Goal: Task Accomplishment & Management: Complete application form

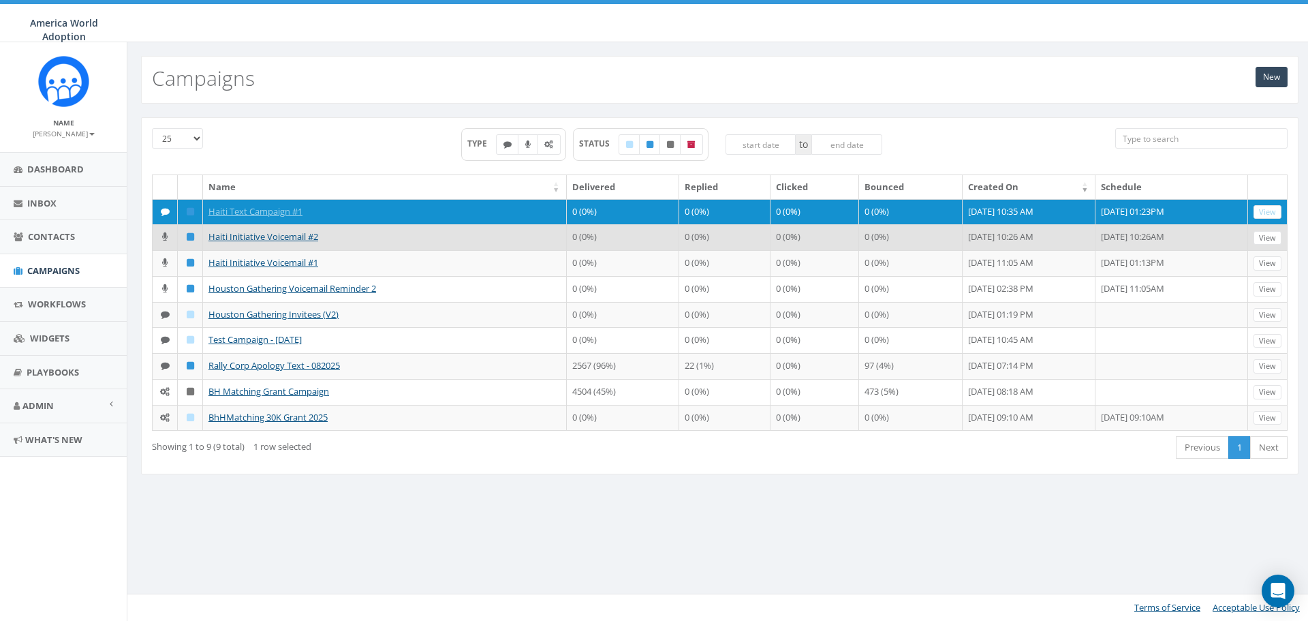
click at [331, 250] on td "Haiti Initiative Voicemail #2" at bounding box center [385, 237] width 364 height 26
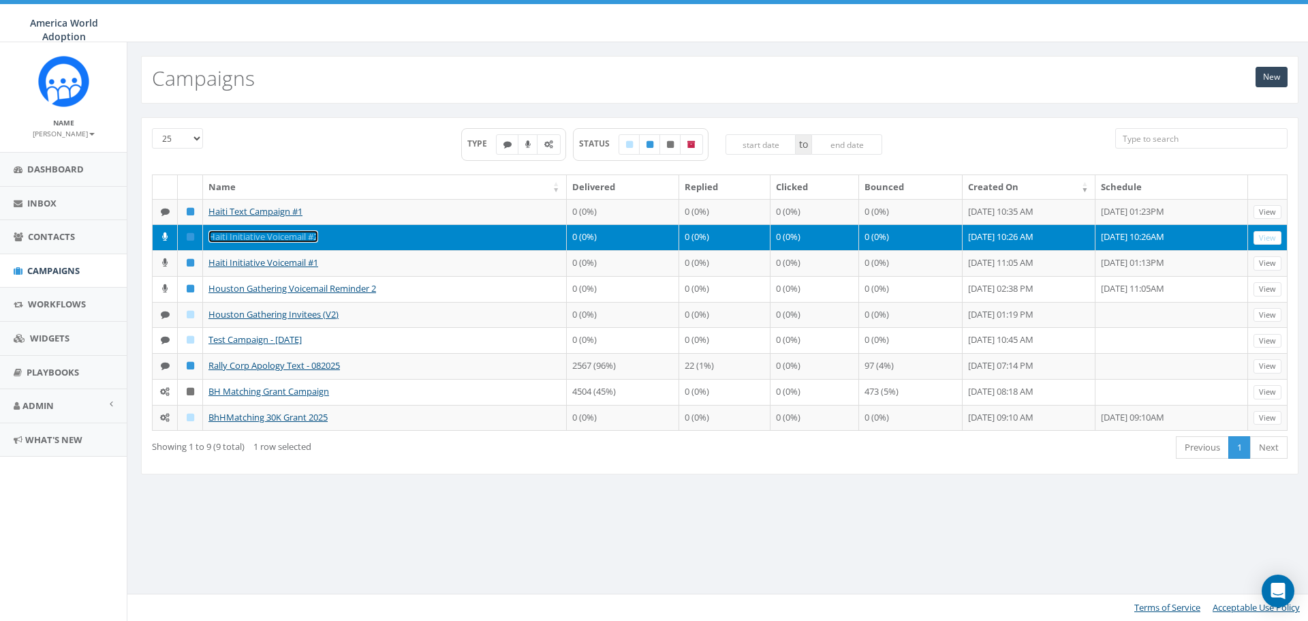
click at [284, 243] on link "Haiti Initiative Voicemail #2" at bounding box center [263, 236] width 110 height 12
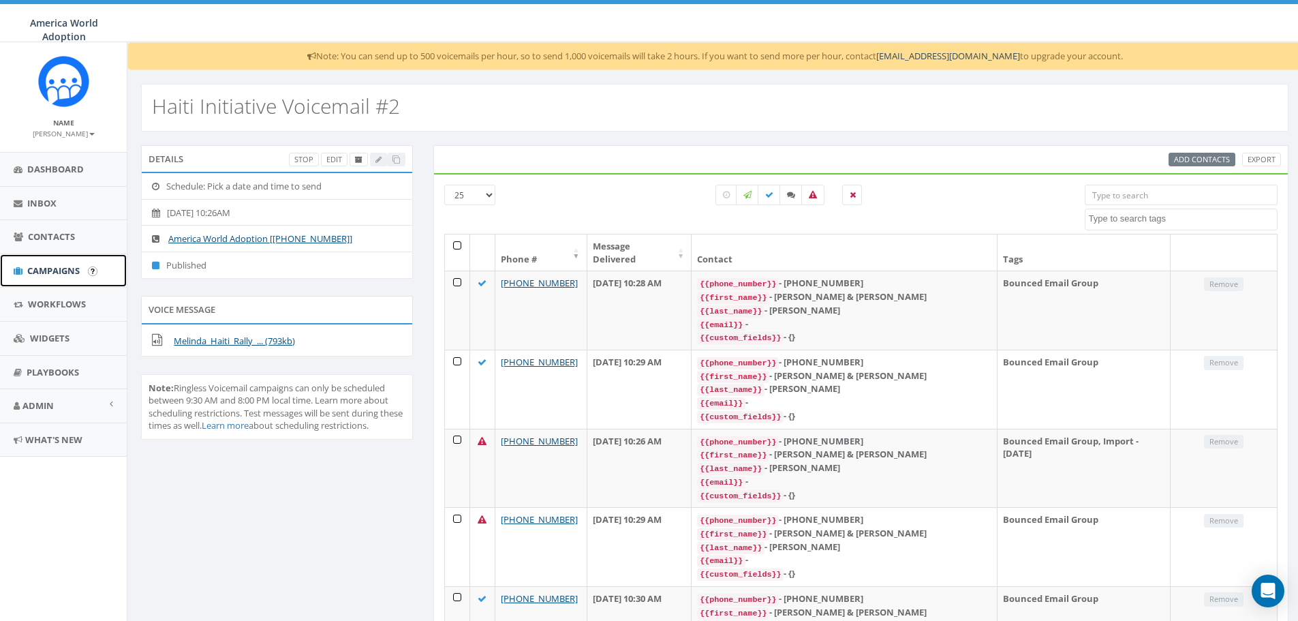
click at [59, 264] on span "Campaigns" at bounding box center [53, 270] width 52 height 12
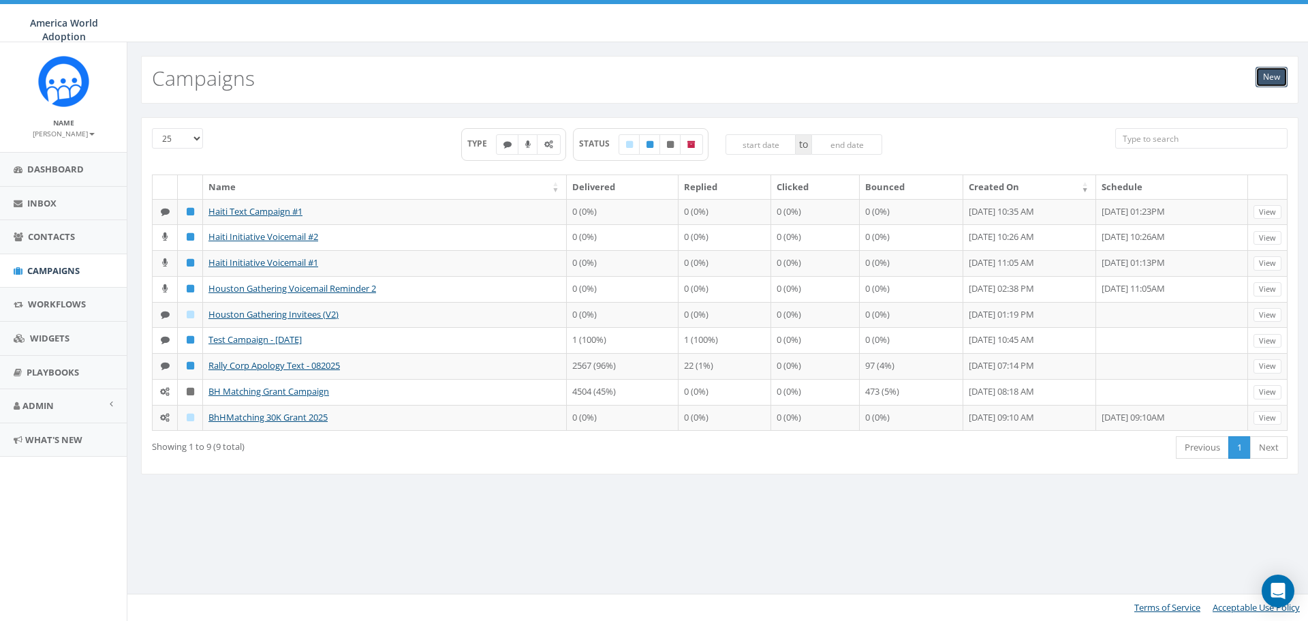
click at [1270, 77] on link "New" at bounding box center [1272, 77] width 32 height 20
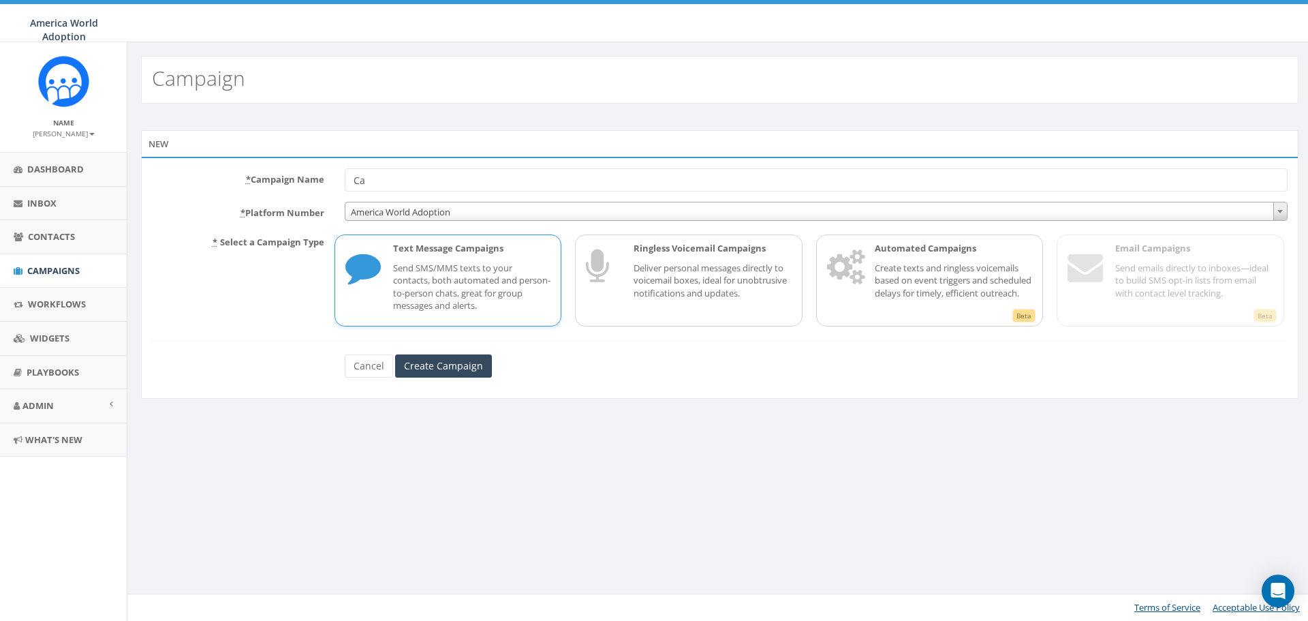
type input "C"
type input "Haiti Initiative Voicemail #3"
click at [760, 279] on p "Deliver personal messages directly to voicemail boxes, ideal for unobtrusive no…" at bounding box center [713, 281] width 158 height 38
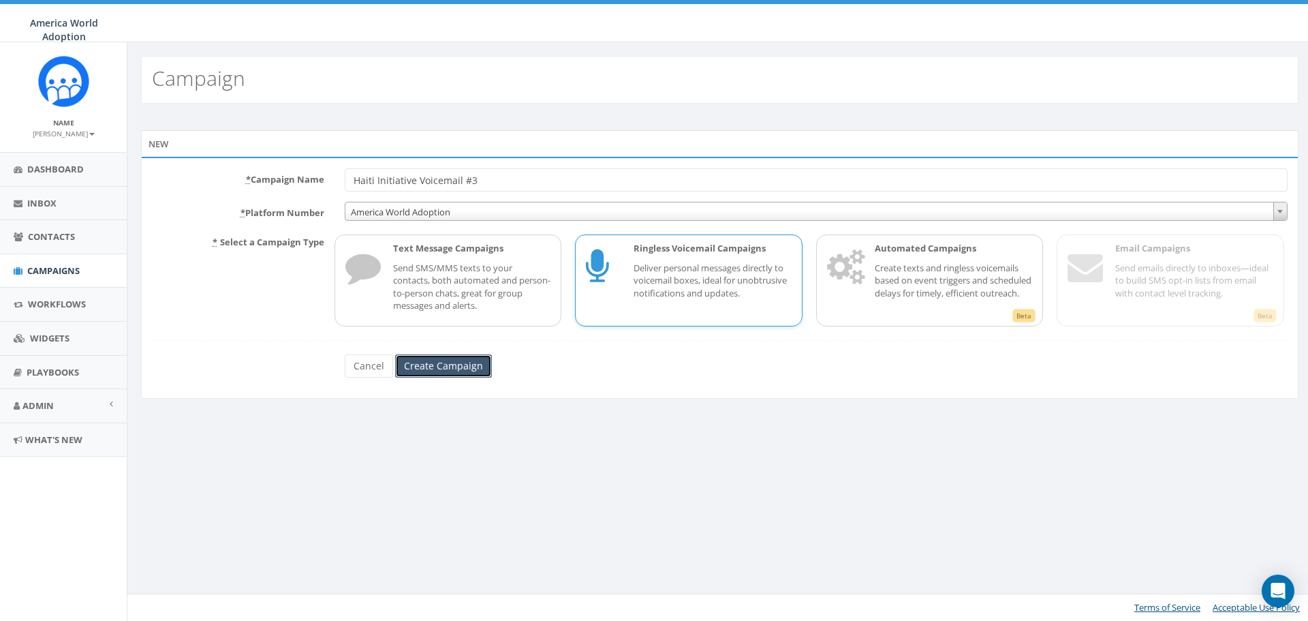
click at [443, 374] on input "Create Campaign" at bounding box center [443, 365] width 97 height 23
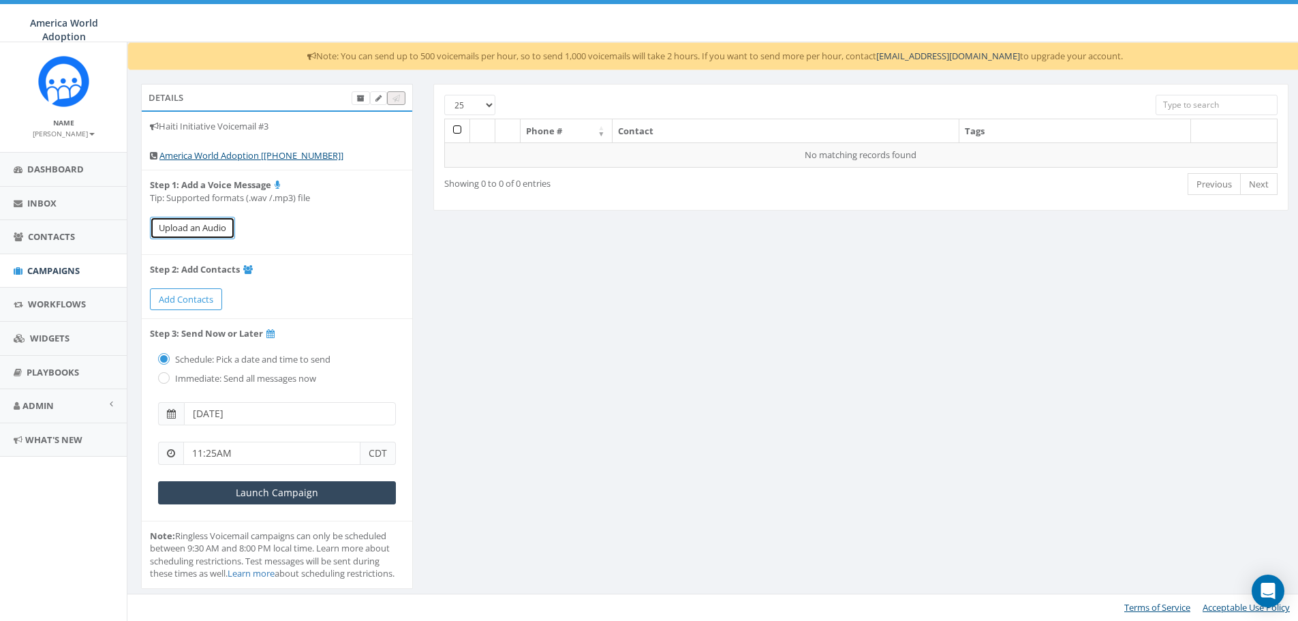
click at [183, 229] on button "Upload an Audio" at bounding box center [192, 228] width 85 height 22
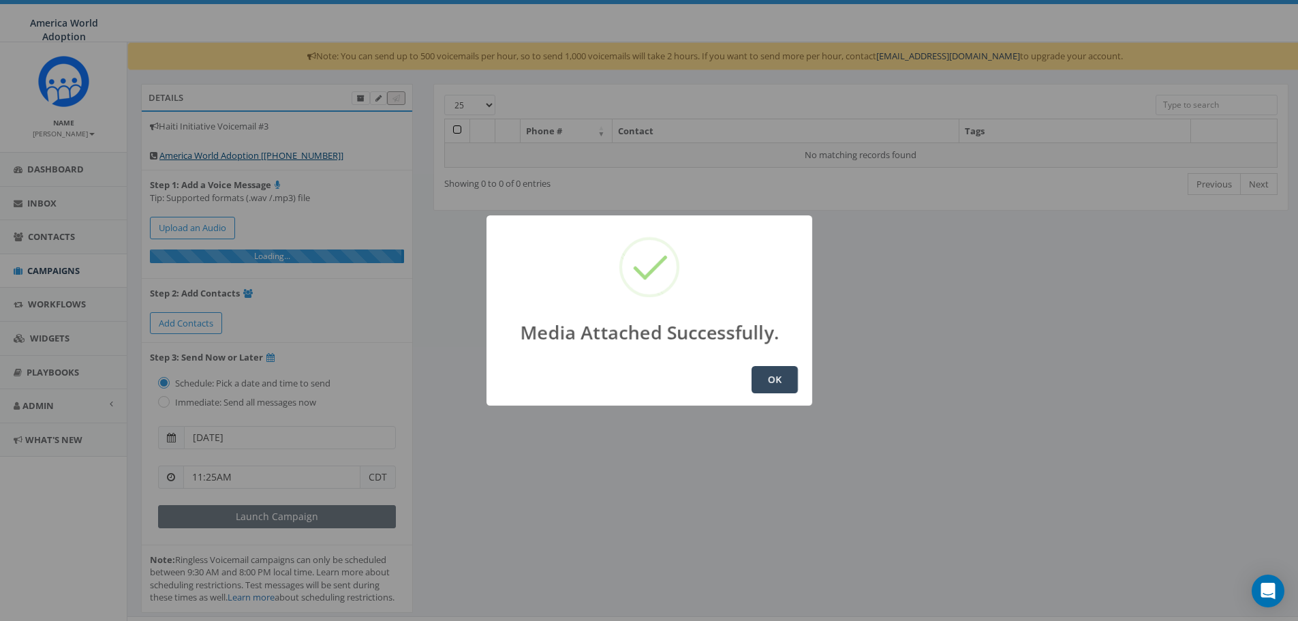
drag, startPoint x: 777, startPoint y: 389, endPoint x: 766, endPoint y: 386, distance: 11.9
click at [777, 388] on button "OK" at bounding box center [774, 379] width 46 height 27
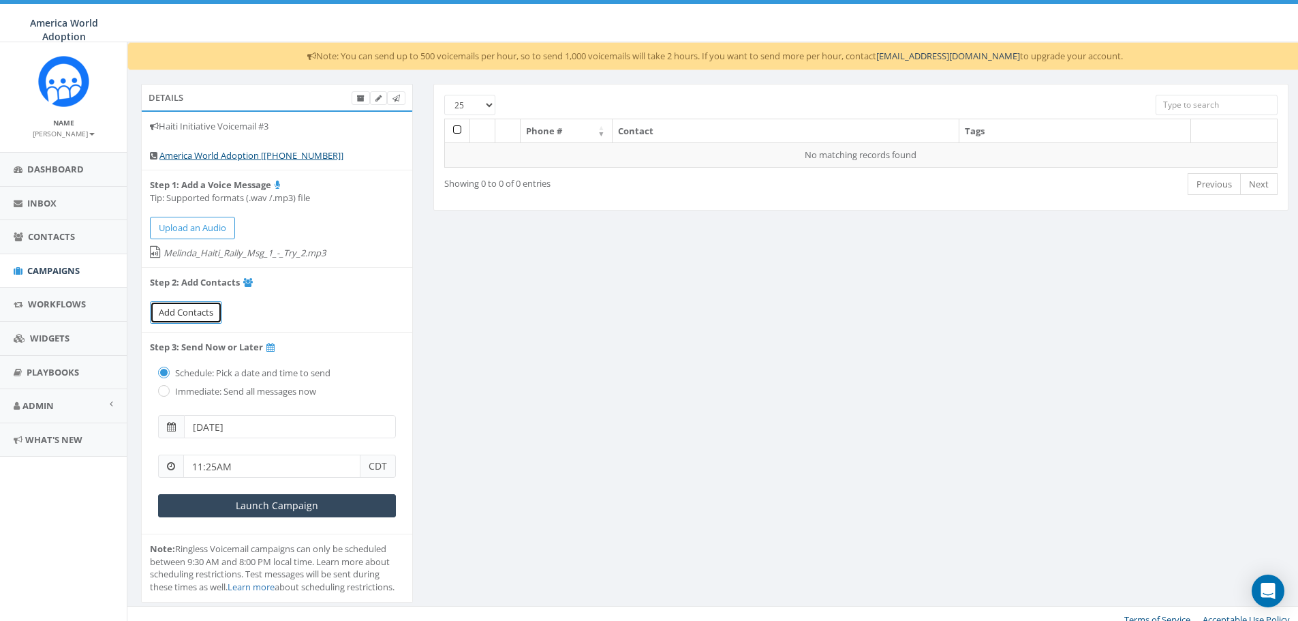
click at [185, 309] on span "Add Contacts" at bounding box center [186, 312] width 54 height 12
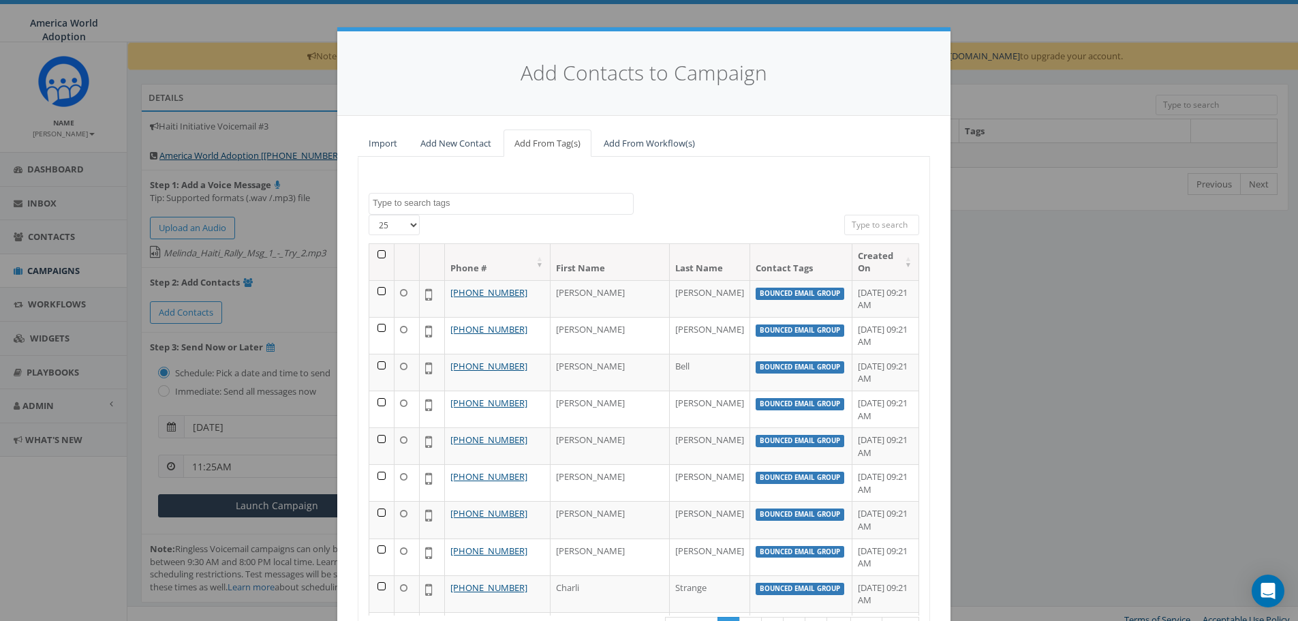
click at [517, 206] on textarea "Search" at bounding box center [503, 203] width 260 height 12
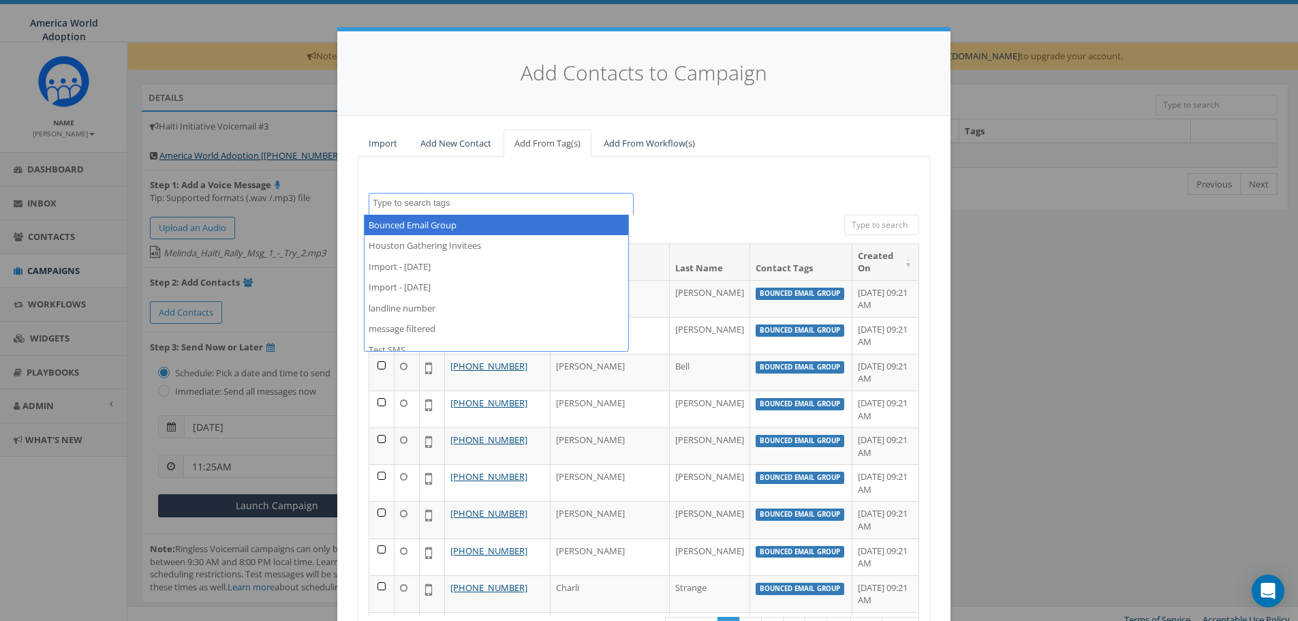
select select "Bounced Email Group"
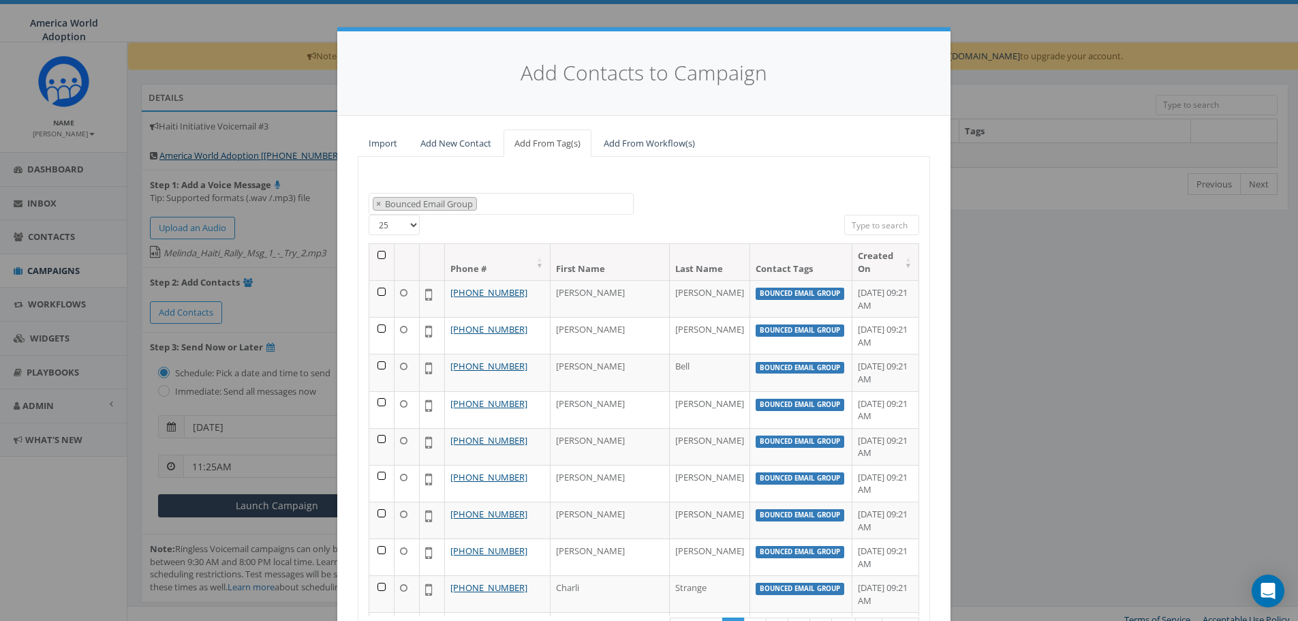
click at [408, 230] on select "25 50 100" at bounding box center [394, 225] width 51 height 20
select select "100"
click at [369, 215] on select "25 50 100" at bounding box center [394, 225] width 51 height 20
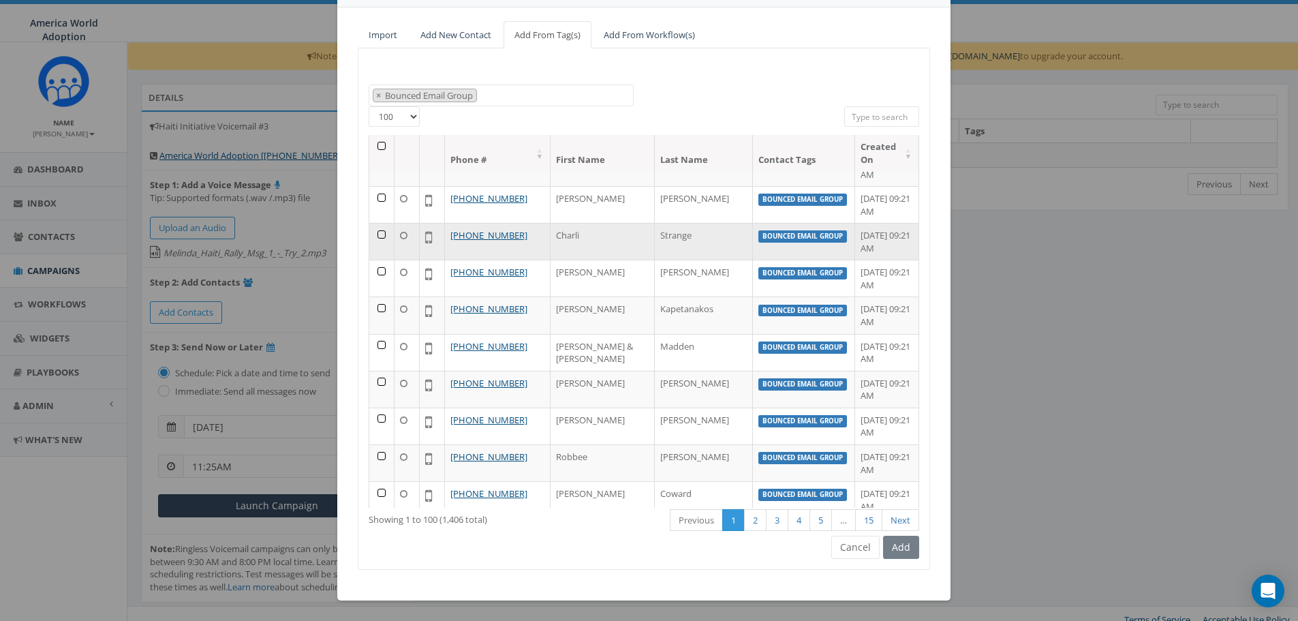
scroll to position [250, 0]
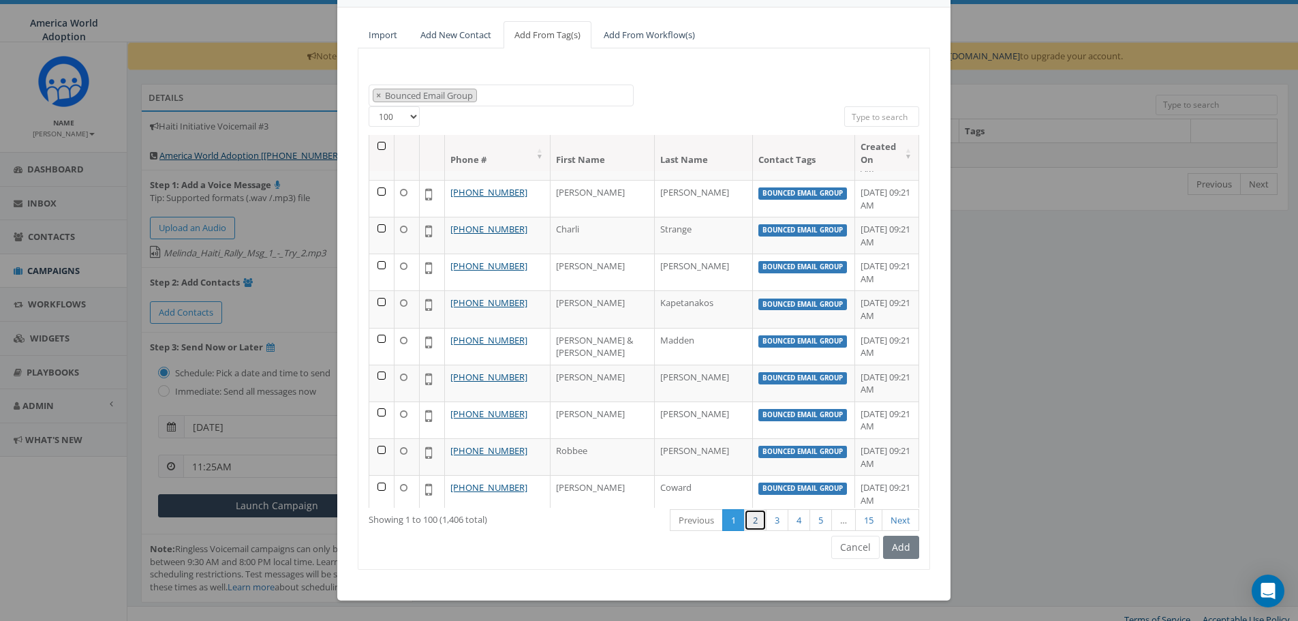
click at [747, 523] on link "2" at bounding box center [755, 520] width 22 height 22
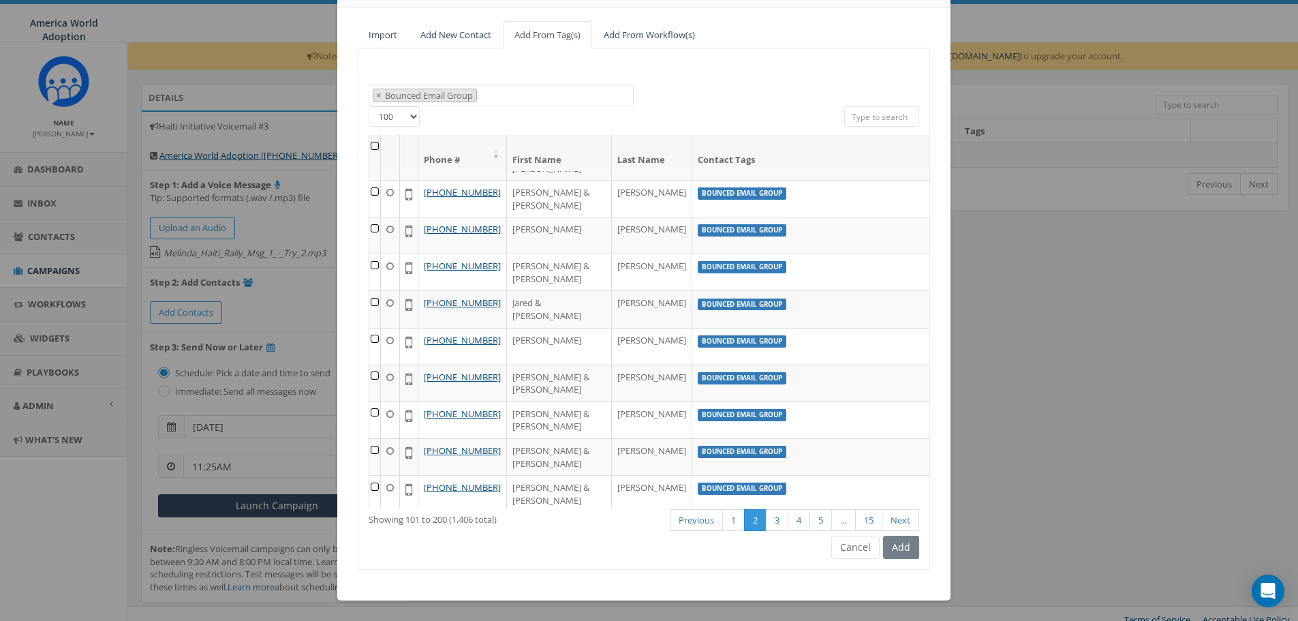
scroll to position [262, 0]
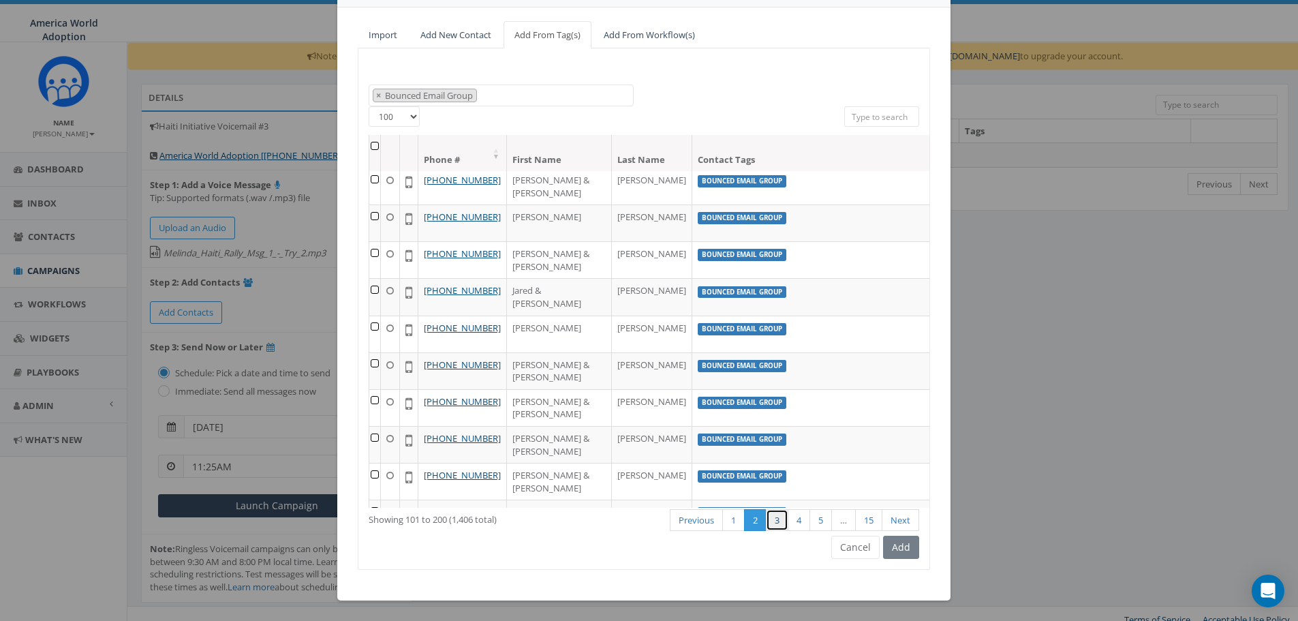
click at [771, 524] on link "3" at bounding box center [777, 520] width 22 height 22
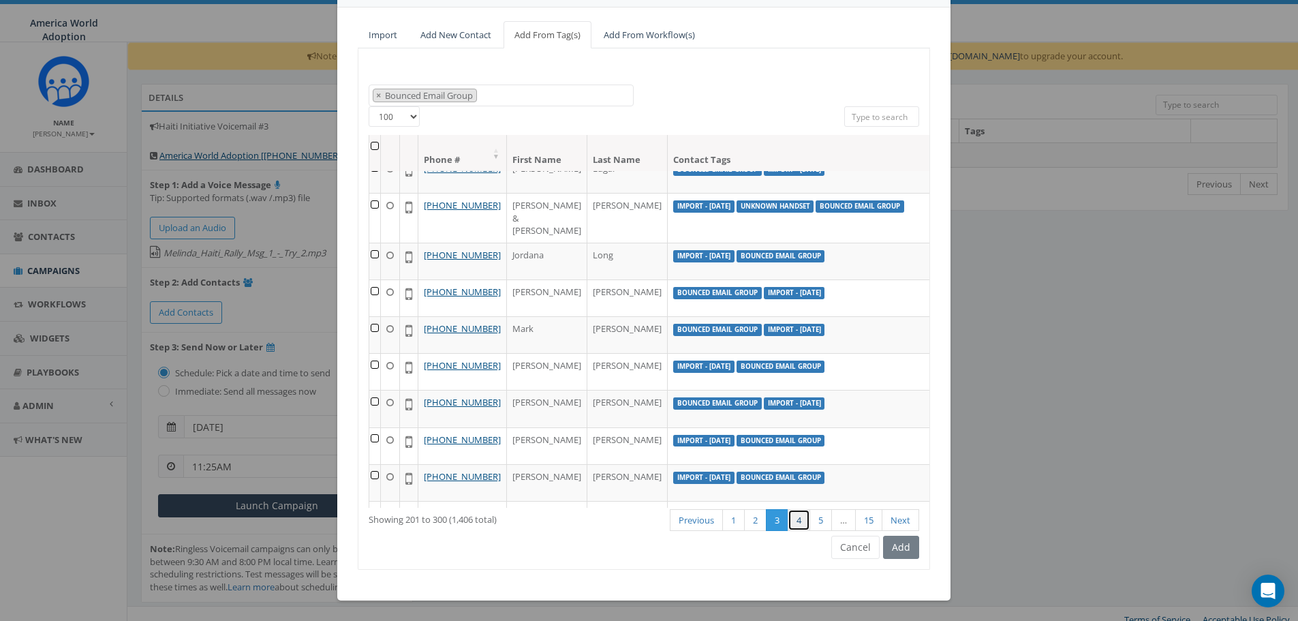
click at [798, 525] on link "4" at bounding box center [799, 520] width 22 height 22
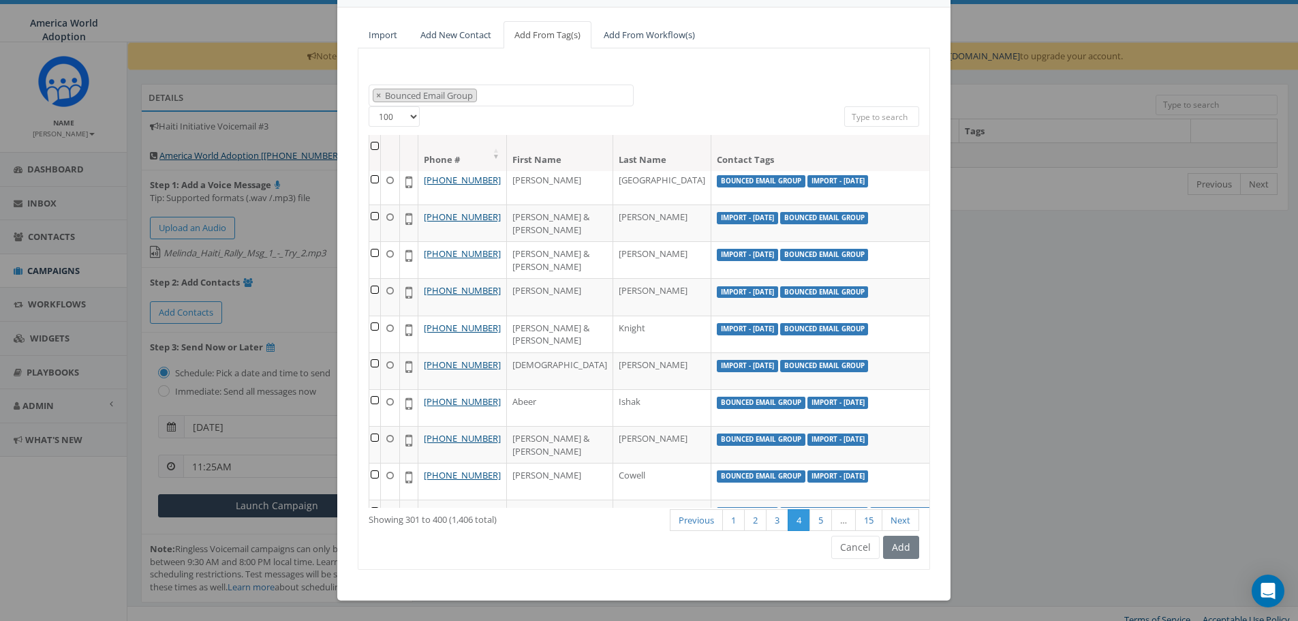
scroll to position [0, 0]
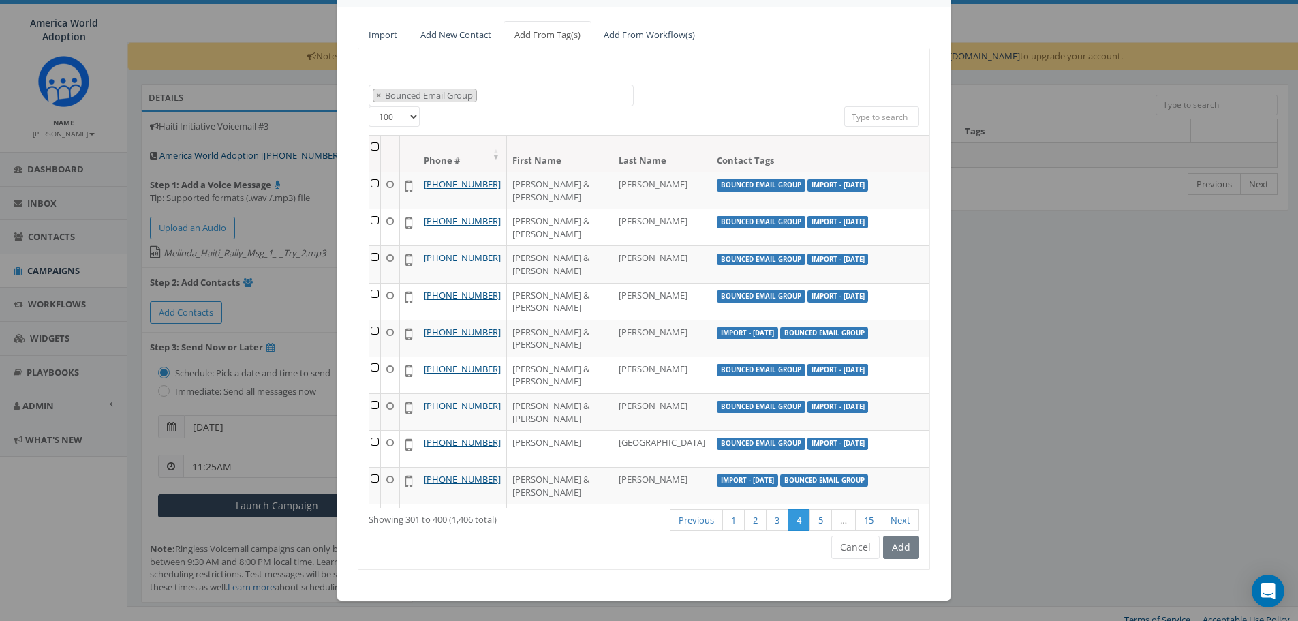
click at [369, 145] on th at bounding box center [375, 154] width 12 height 36
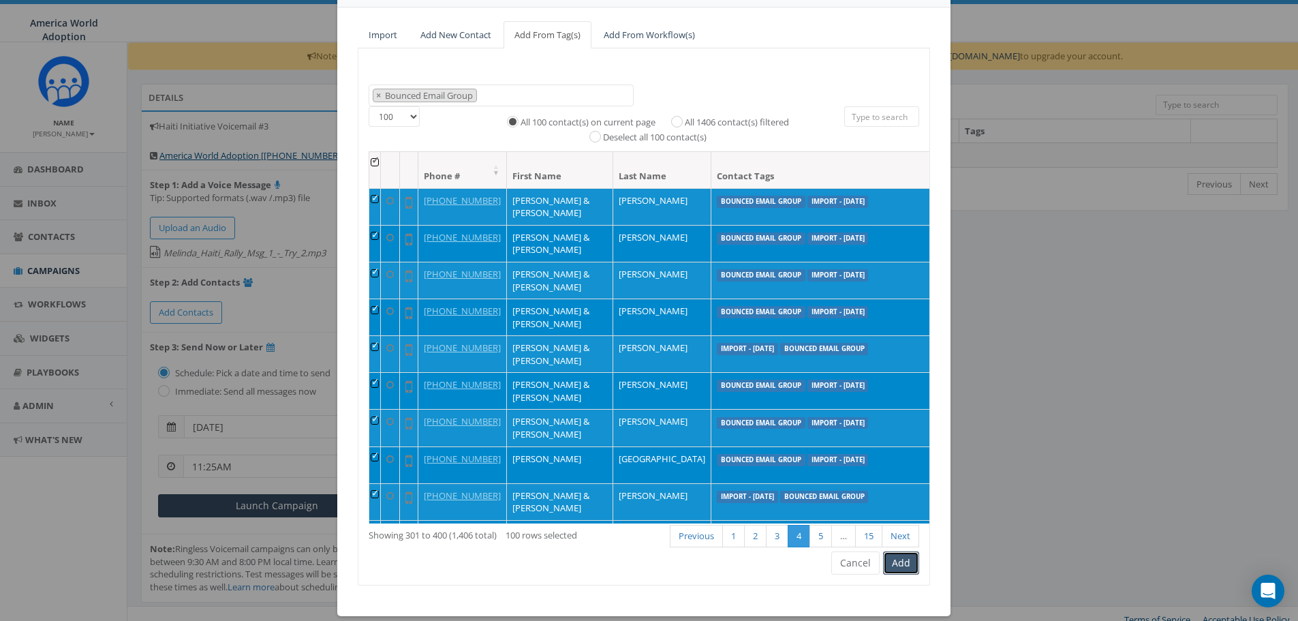
click at [893, 567] on button "Add" at bounding box center [901, 562] width 36 height 23
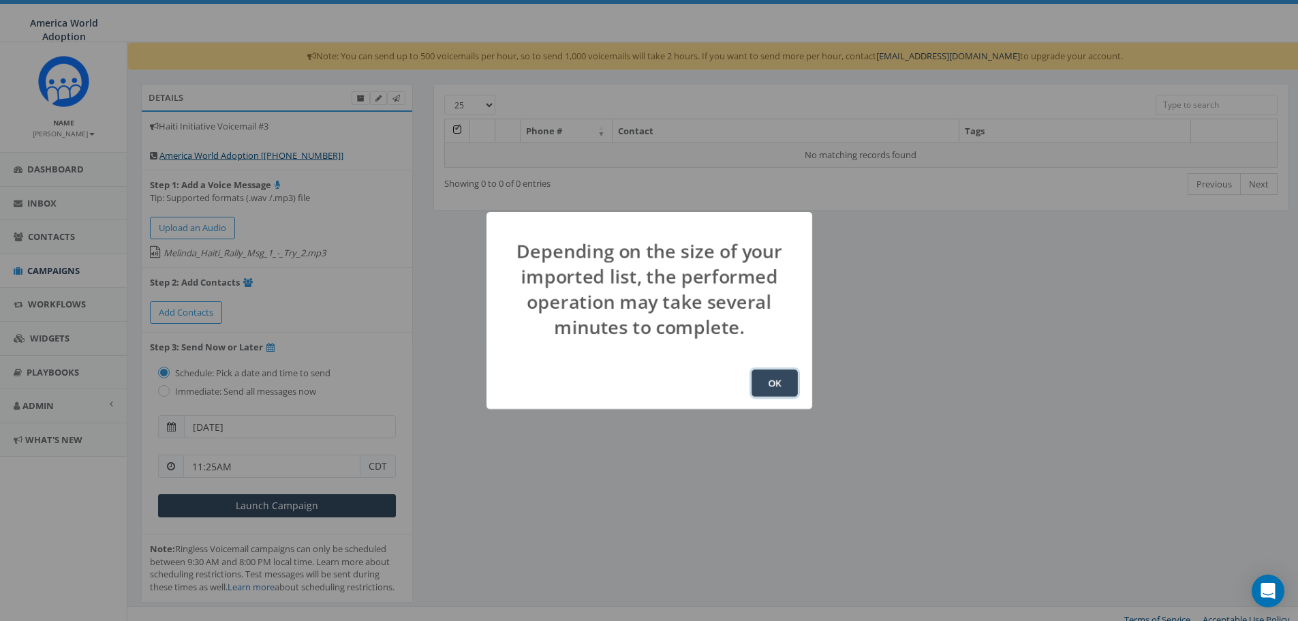
click at [766, 380] on button "OK" at bounding box center [774, 382] width 46 height 27
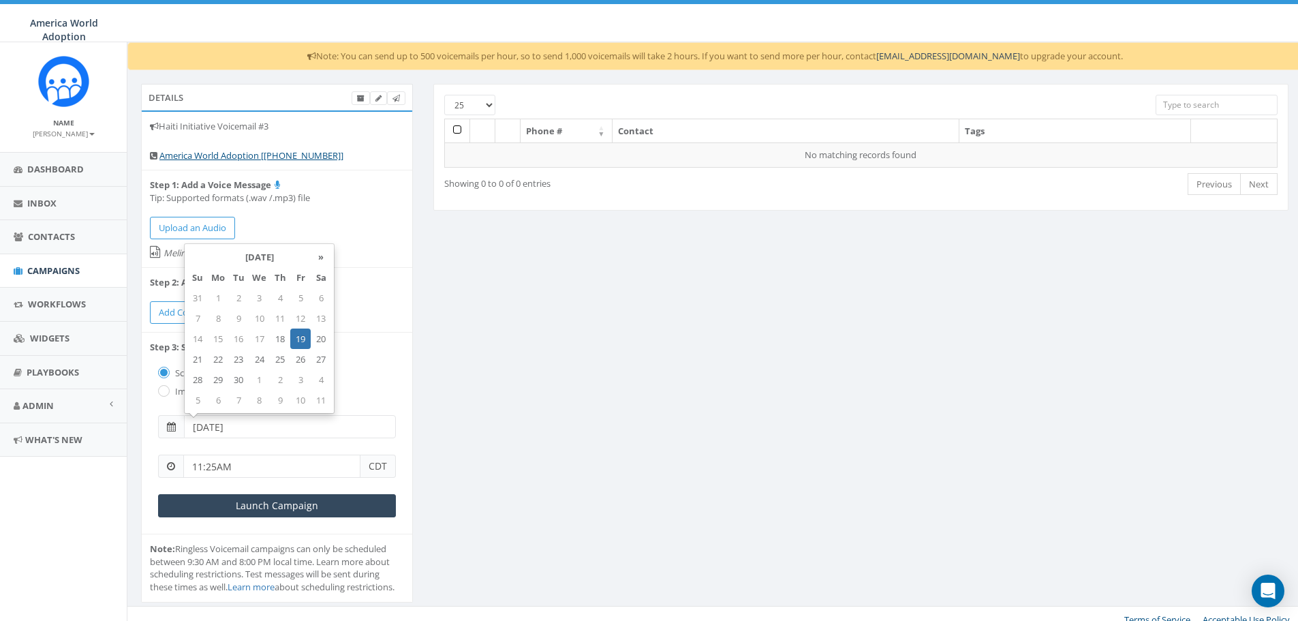
click at [283, 429] on input "[DATE]" at bounding box center [290, 426] width 212 height 23
click at [287, 342] on td "18" at bounding box center [280, 338] width 20 height 20
type input "2025-09-18"
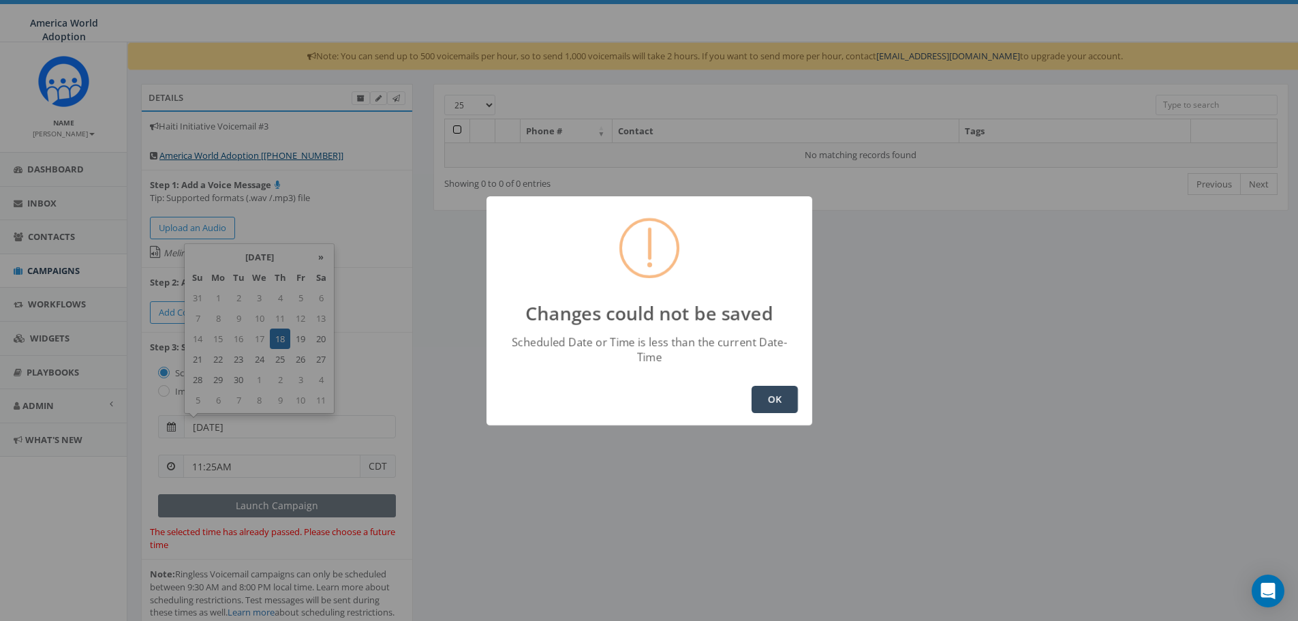
click at [773, 390] on button "OK" at bounding box center [774, 399] width 46 height 27
click at [272, 469] on div "Changes could not be saved Scheduled Date or Time is less than the current Date…" at bounding box center [649, 310] width 1298 height 621
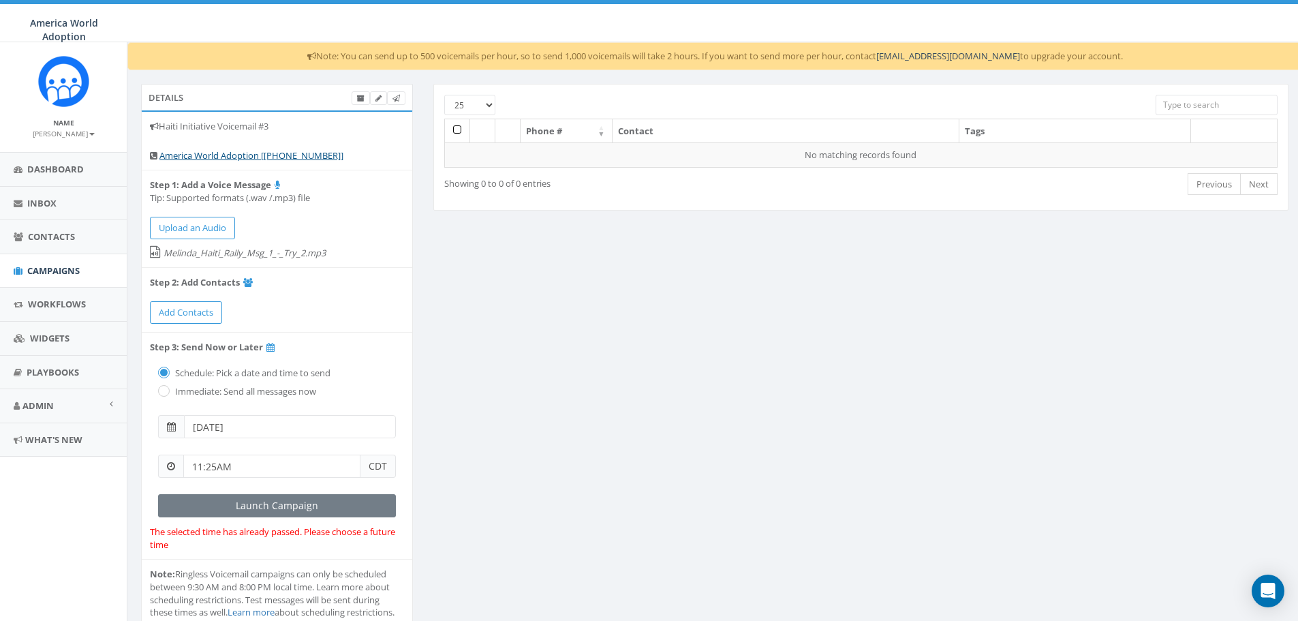
click at [313, 463] on input "11:25AM" at bounding box center [271, 465] width 177 height 23
click at [314, 324] on div "1 2 3 4 5 6 7 8 9 10 11 12 00 05 10 15 20 25 30 35 40 45 50 55" at bounding box center [261, 348] width 136 height 136
click at [275, 294] on div "1 2 3 4 5 6 7 8 9 10 11 12 00 05 10 15 20 25 30 35 40 45 50 55" at bounding box center [261, 348] width 136 height 136
type input "02:02PM"
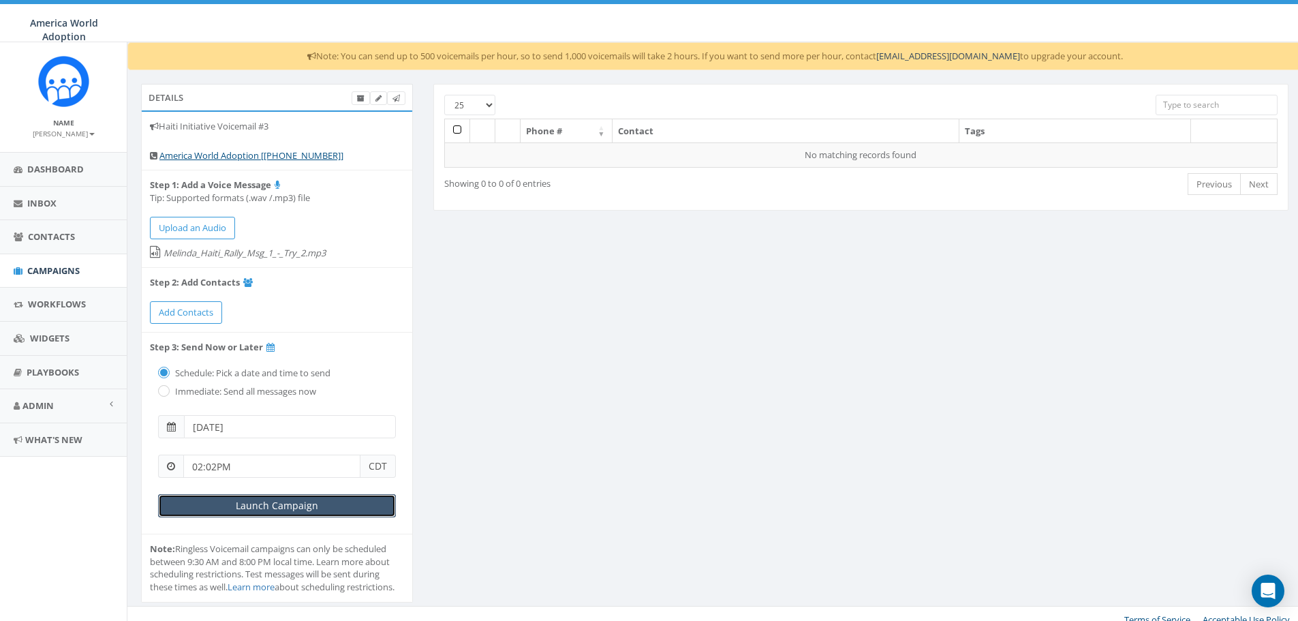
click at [367, 503] on input "Launch Campaign" at bounding box center [277, 505] width 238 height 23
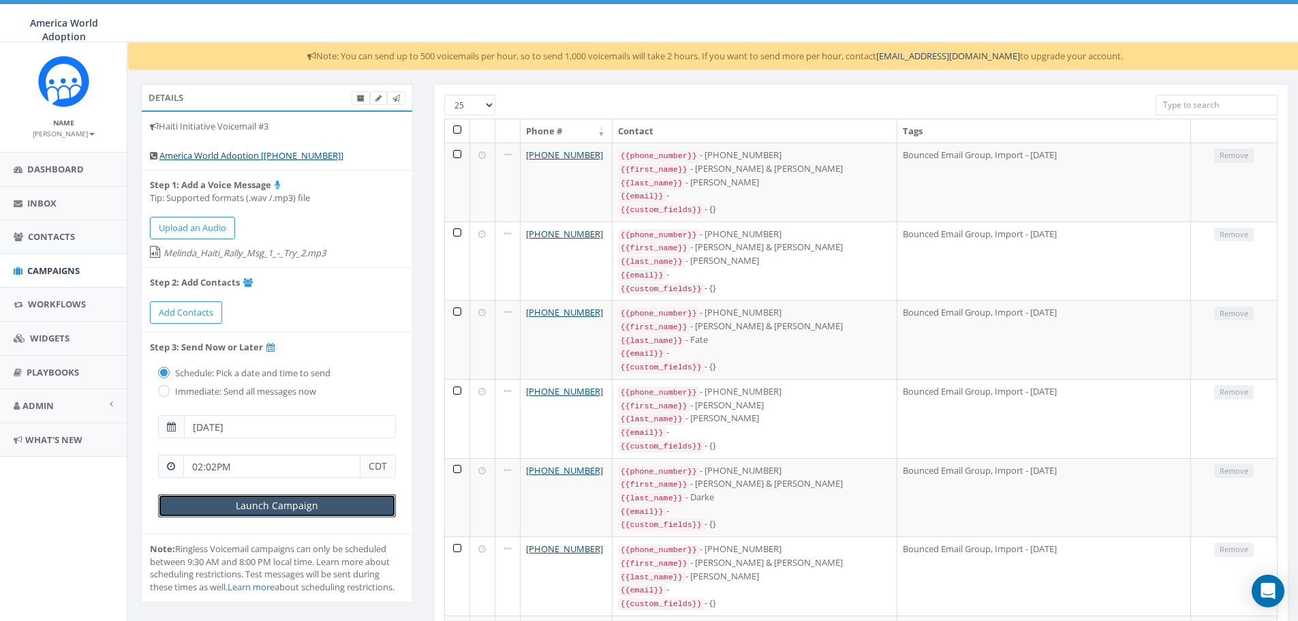
click at [262, 502] on input "Launch Campaign" at bounding box center [277, 505] width 238 height 23
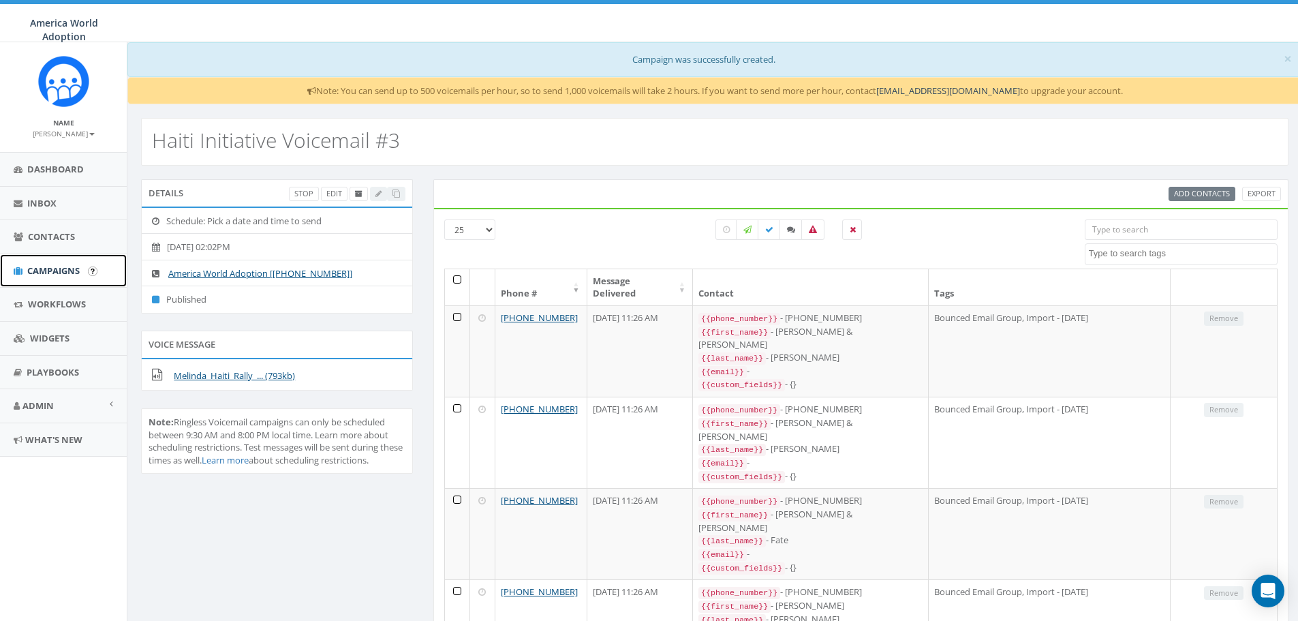
click at [59, 270] on span "Campaigns" at bounding box center [53, 270] width 52 height 12
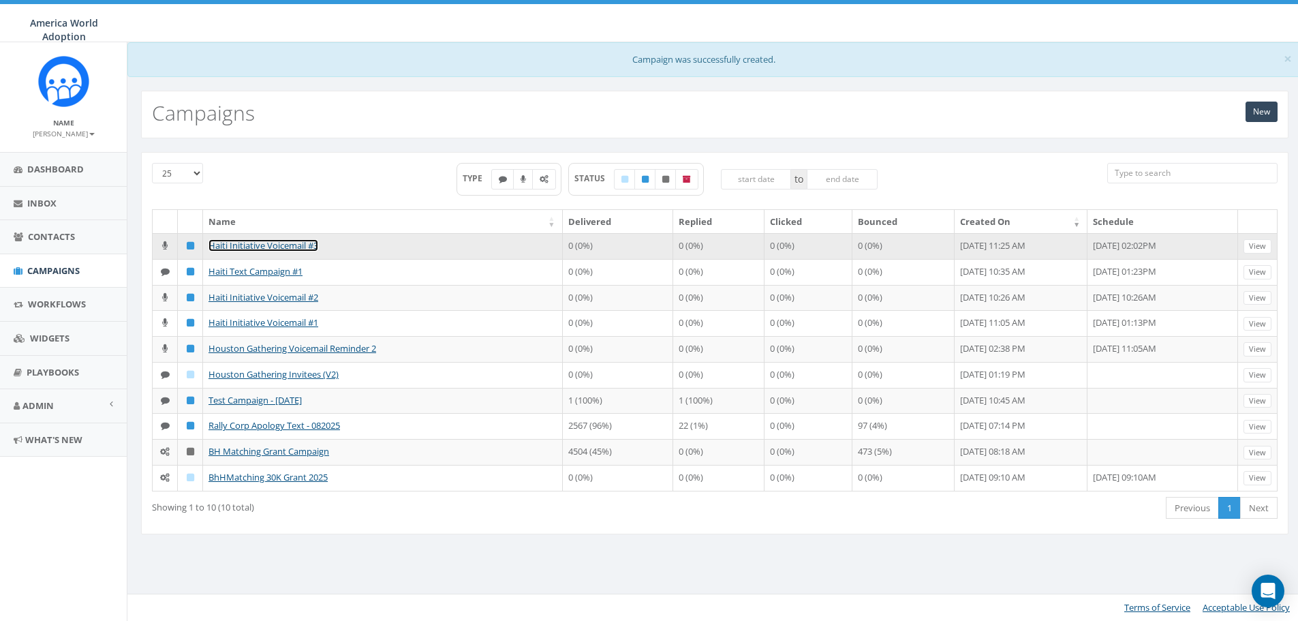
click at [288, 247] on link "Haiti Initiative Voicemail #3" at bounding box center [263, 245] width 110 height 12
